Goal: Book appointment/travel/reservation

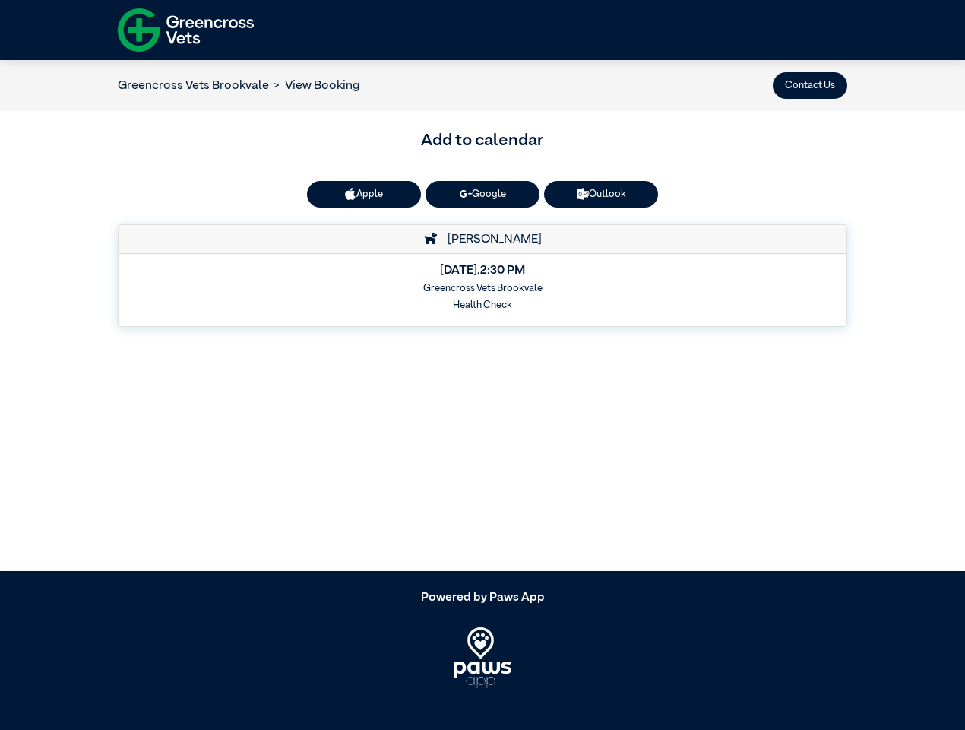
click at [810, 85] on button "Contact Us" at bounding box center [810, 85] width 74 height 27
click at [364, 194] on button "Apple" at bounding box center [364, 194] width 114 height 27
